Goal: Task Accomplishment & Management: Manage account settings

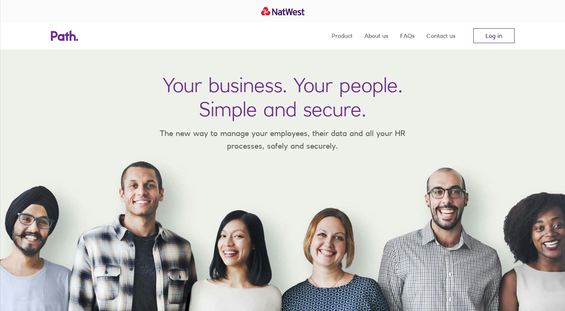
click at [490, 38] on link "Log in" at bounding box center [493, 35] width 41 height 15
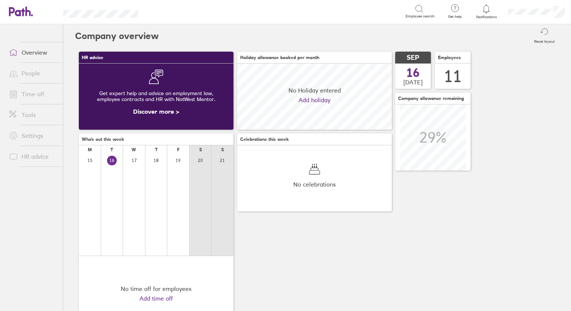
scroll to position [66, 155]
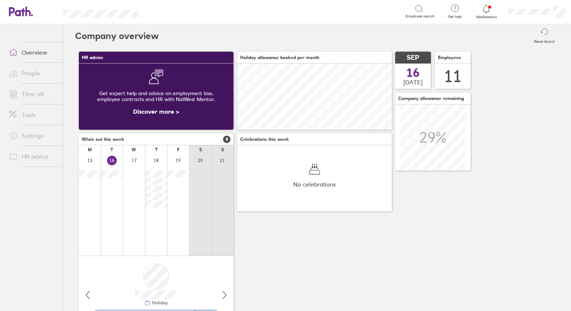
click at [484, 10] on icon at bounding box center [486, 8] width 6 height 9
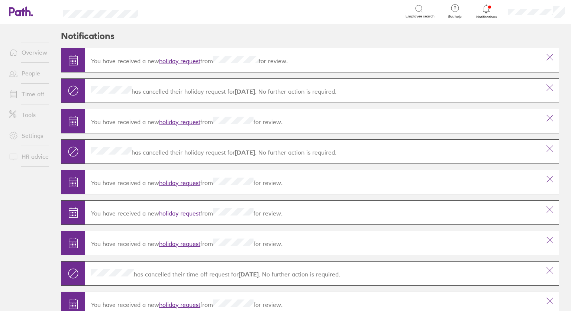
click at [178, 61] on link "holiday request" at bounding box center [179, 60] width 41 height 7
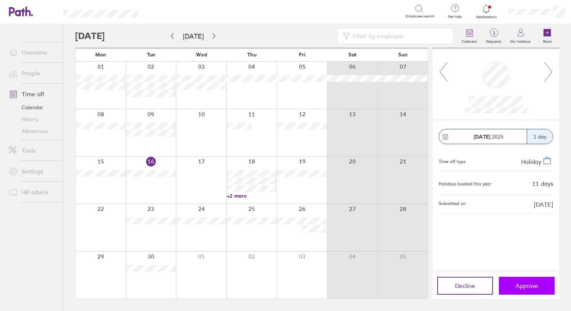
click at [525, 287] on span "Approve" at bounding box center [526, 285] width 23 height 7
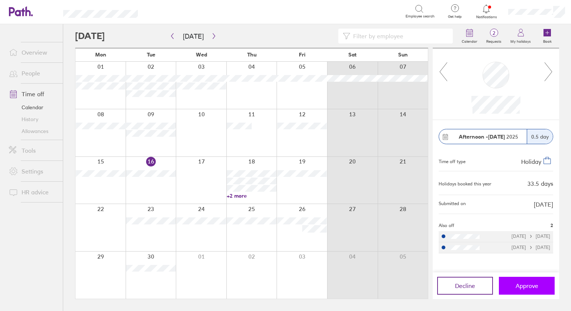
click at [527, 287] on span "Approve" at bounding box center [526, 285] width 23 height 7
click at [523, 286] on span "Approve" at bounding box center [526, 285] width 23 height 7
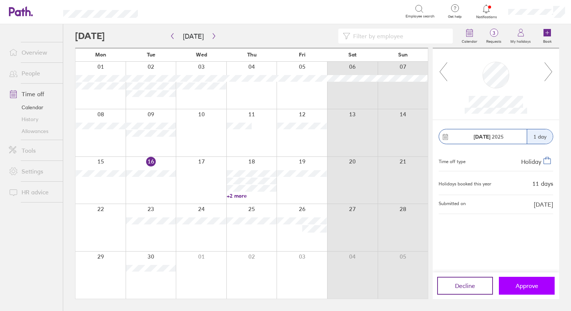
click at [537, 291] on button "Approve" at bounding box center [527, 286] width 56 height 18
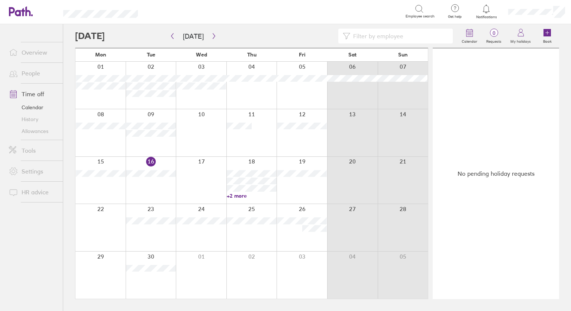
click at [302, 143] on div at bounding box center [301, 132] width 51 height 47
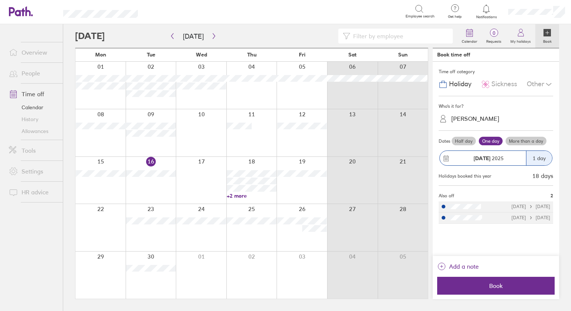
click at [484, 119] on div "[PERSON_NAME]" at bounding box center [475, 118] width 48 height 7
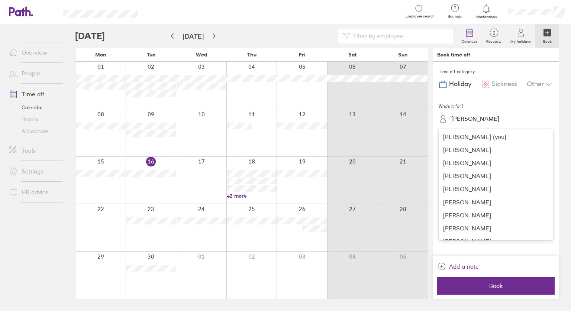
scroll to position [35, 0]
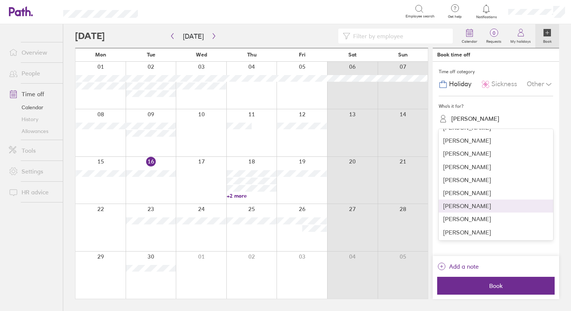
click at [485, 205] on div "[PERSON_NAME]" at bounding box center [495, 206] width 114 height 13
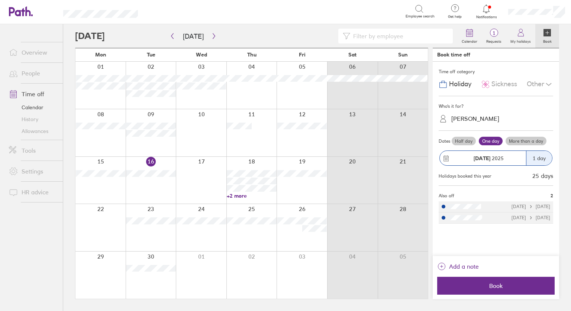
click at [548, 83] on icon at bounding box center [548, 84] width 9 height 9
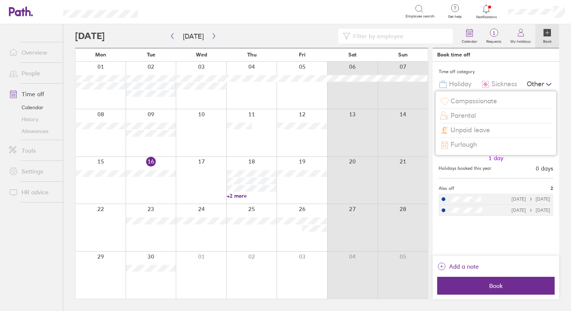
click at [474, 129] on span "Unpaid leave" at bounding box center [469, 130] width 39 height 8
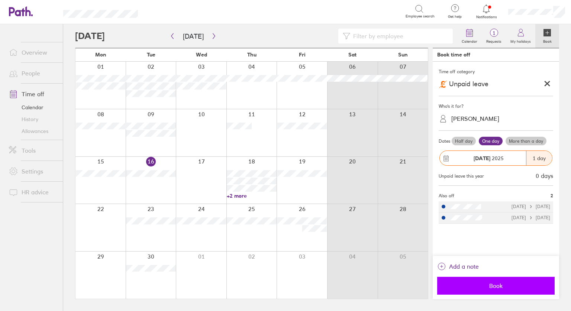
click at [497, 285] on span "Book" at bounding box center [495, 285] width 107 height 7
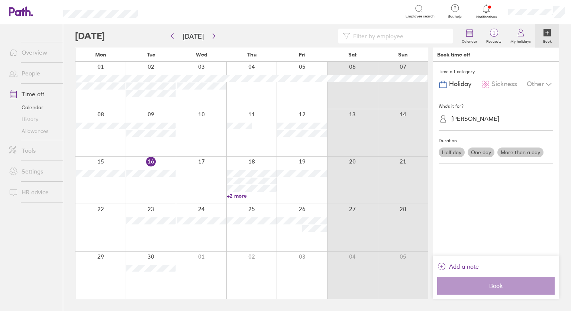
click at [230, 194] on link "+2 more" at bounding box center [251, 195] width 49 height 7
click at [500, 218] on div "Time off category Holiday Sickness Other Who's it for? [PERSON_NAME] Duration H…" at bounding box center [495, 159] width 126 height 194
click at [474, 150] on label "One day" at bounding box center [480, 152] width 27 height 10
click at [0, 0] on input "One day" at bounding box center [0, 0] width 0 height 0
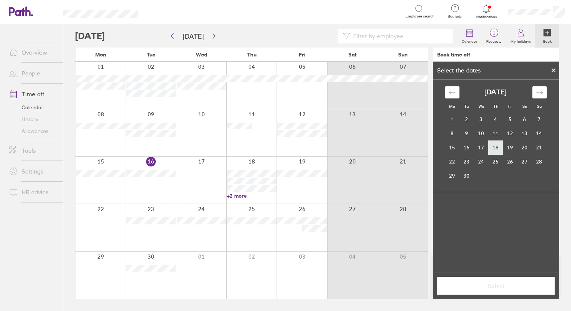
click at [494, 149] on td "18" at bounding box center [495, 147] width 14 height 14
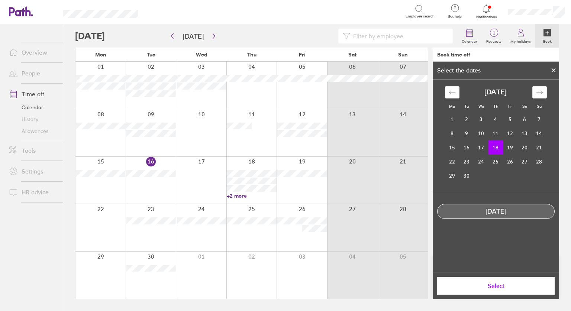
click at [492, 289] on button "Select" at bounding box center [495, 286] width 117 height 18
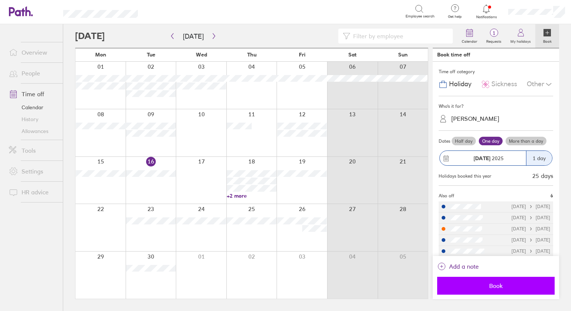
click at [493, 285] on span "Book" at bounding box center [495, 285] width 107 height 7
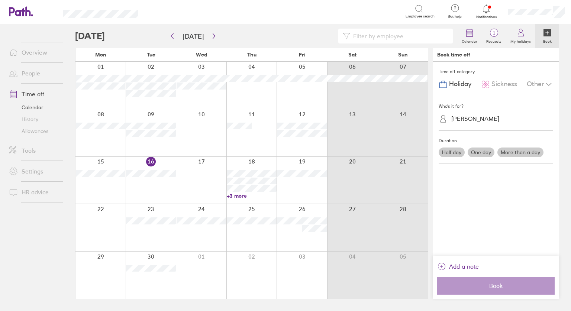
click at [239, 196] on link "+3 more" at bounding box center [251, 195] width 49 height 7
click at [486, 7] on icon at bounding box center [486, 8] width 9 height 9
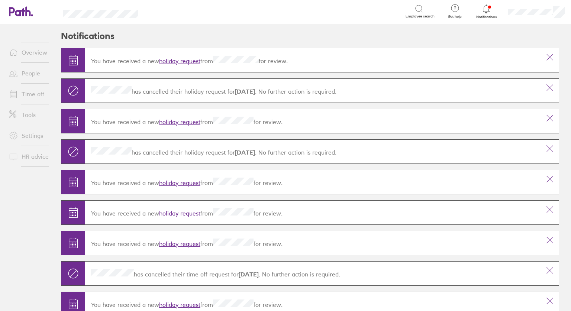
click at [165, 62] on link "holiday request" at bounding box center [179, 60] width 41 height 7
click at [34, 55] on link "Overview" at bounding box center [33, 52] width 60 height 15
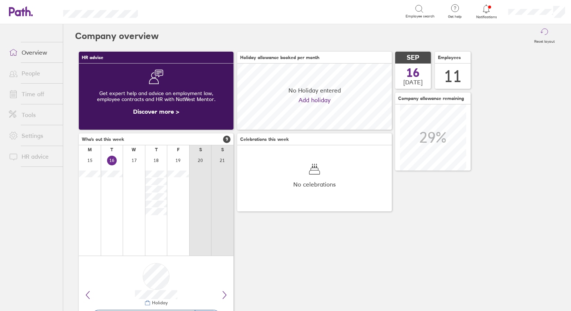
scroll to position [66, 155]
click at [491, 10] on div at bounding box center [486, 9] width 24 height 10
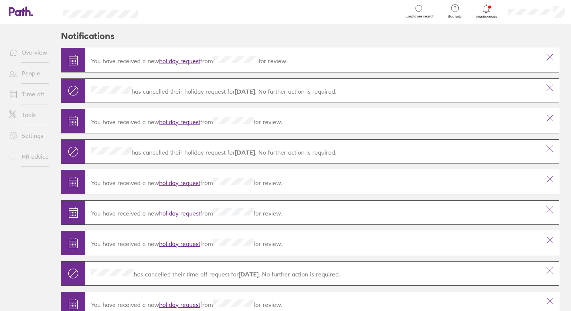
click at [30, 91] on link "Time off" at bounding box center [33, 94] width 60 height 15
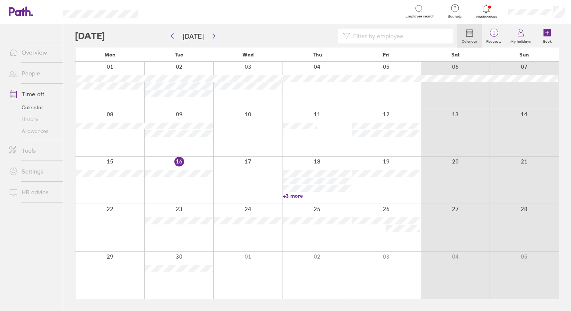
click at [30, 53] on link "Overview" at bounding box center [33, 52] width 60 height 15
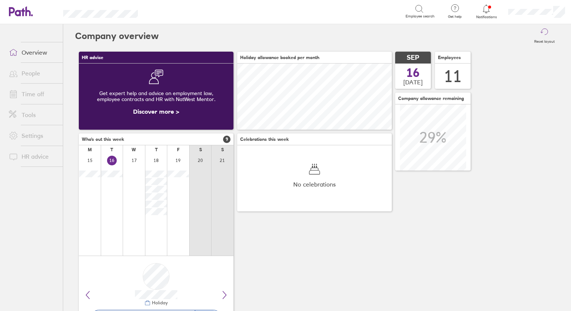
scroll to position [66, 155]
click at [25, 92] on link "Time off" at bounding box center [33, 94] width 60 height 15
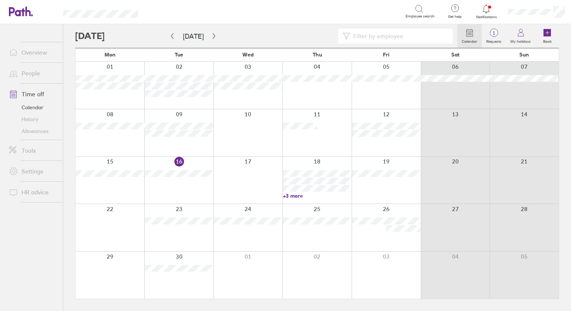
click at [35, 131] on link "Allowances" at bounding box center [33, 131] width 60 height 12
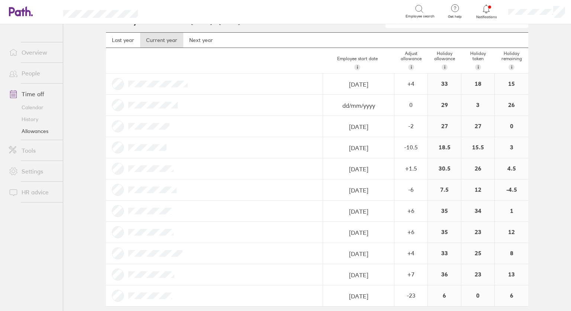
scroll to position [22, 0]
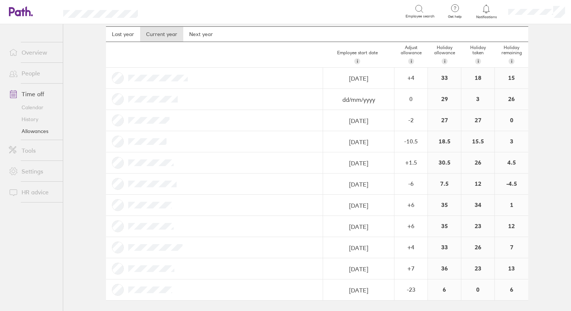
click at [26, 51] on link "Overview" at bounding box center [33, 52] width 60 height 15
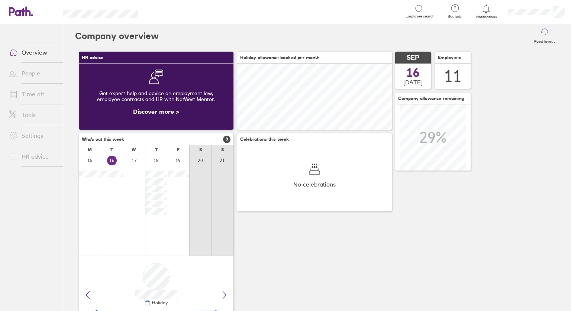
scroll to position [66, 155]
